Goal: Check status: Check status

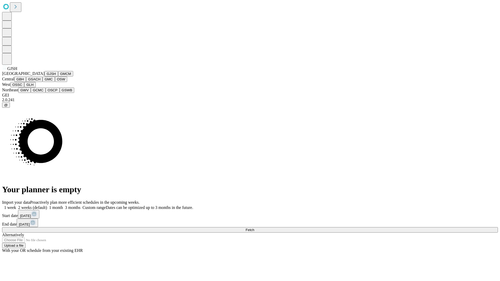
click at [45, 77] on button "GJSH" at bounding box center [52, 73] width 14 height 5
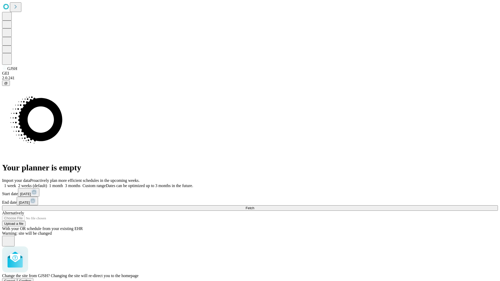
click at [31, 279] on span "Confirm" at bounding box center [25, 281] width 12 height 4
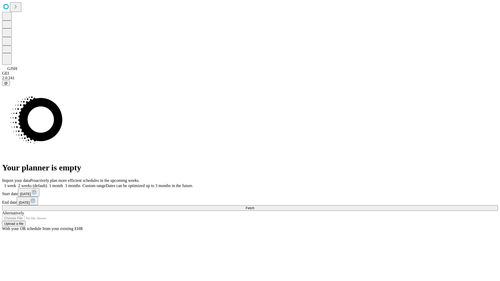
click at [63, 183] on label "1 month" at bounding box center [55, 185] width 16 height 4
click at [254, 206] on span "Fetch" at bounding box center [249, 208] width 9 height 4
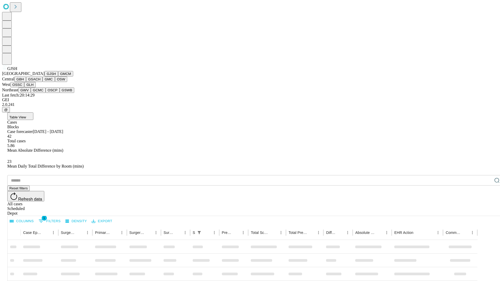
click at [58, 77] on button "GMCM" at bounding box center [65, 73] width 15 height 5
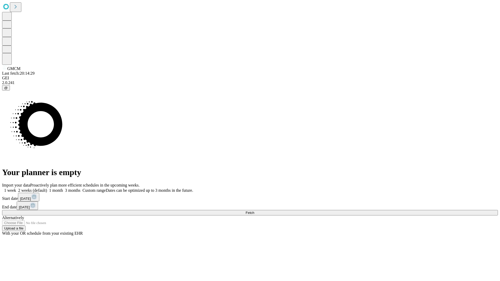
click at [63, 188] on label "1 month" at bounding box center [55, 190] width 16 height 4
click at [254, 211] on span "Fetch" at bounding box center [249, 213] width 9 height 4
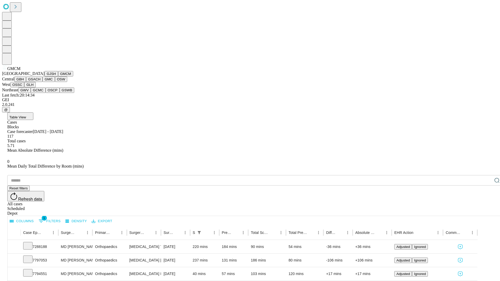
click at [26, 82] on button "GBH" at bounding box center [20, 79] width 12 height 5
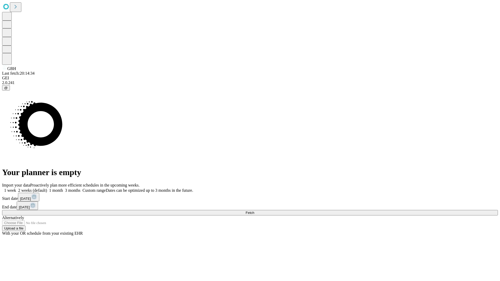
click at [63, 188] on label "1 month" at bounding box center [55, 190] width 16 height 4
click at [254, 211] on span "Fetch" at bounding box center [249, 213] width 9 height 4
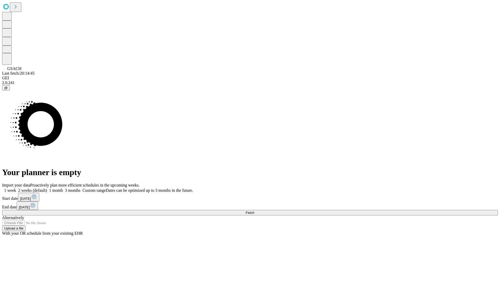
click at [63, 188] on label "1 month" at bounding box center [55, 190] width 16 height 4
click at [254, 211] on span "Fetch" at bounding box center [249, 213] width 9 height 4
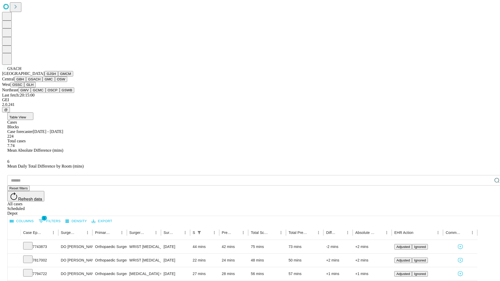
click at [42, 82] on button "GMC" at bounding box center [48, 79] width 12 height 5
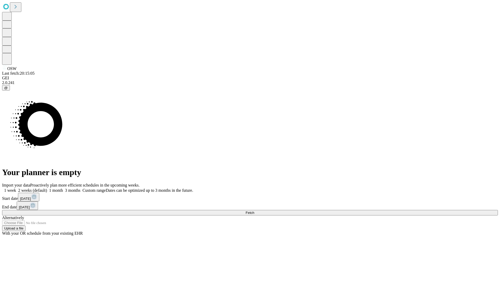
click at [63, 188] on label "1 month" at bounding box center [55, 190] width 16 height 4
click at [254, 211] on span "Fetch" at bounding box center [249, 213] width 9 height 4
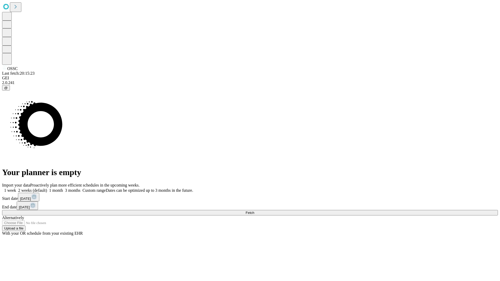
click at [63, 188] on label "1 month" at bounding box center [55, 190] width 16 height 4
click at [254, 211] on span "Fetch" at bounding box center [249, 213] width 9 height 4
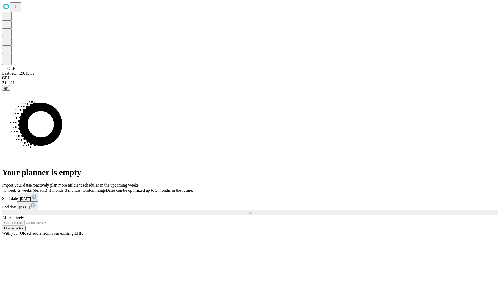
click at [63, 188] on label "1 month" at bounding box center [55, 190] width 16 height 4
click at [254, 211] on span "Fetch" at bounding box center [249, 213] width 9 height 4
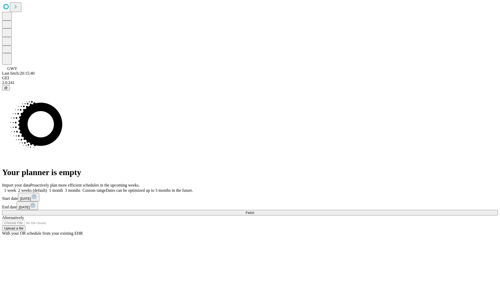
click at [63, 188] on label "1 month" at bounding box center [55, 190] width 16 height 4
click at [254, 211] on span "Fetch" at bounding box center [249, 213] width 9 height 4
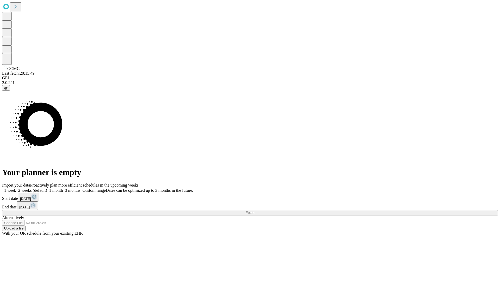
click at [63, 188] on label "1 month" at bounding box center [55, 190] width 16 height 4
click at [254, 211] on span "Fetch" at bounding box center [249, 213] width 9 height 4
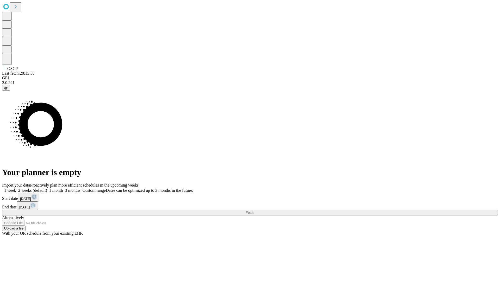
click at [63, 188] on label "1 month" at bounding box center [55, 190] width 16 height 4
click at [254, 211] on span "Fetch" at bounding box center [249, 213] width 9 height 4
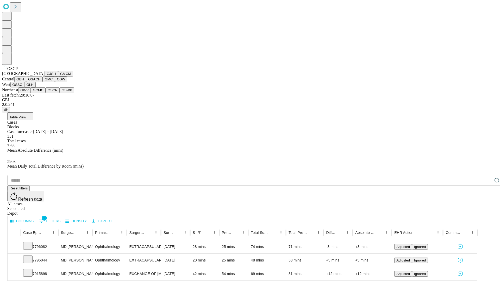
click at [60, 93] on button "GSWB" at bounding box center [67, 89] width 15 height 5
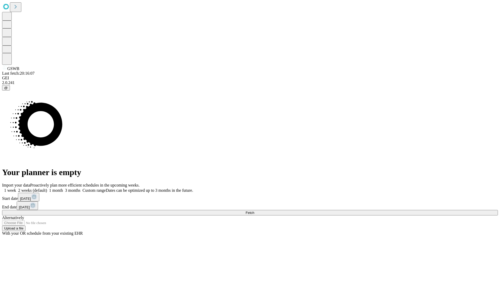
click at [254, 211] on span "Fetch" at bounding box center [249, 213] width 9 height 4
